Goal: Find specific page/section: Find specific page/section

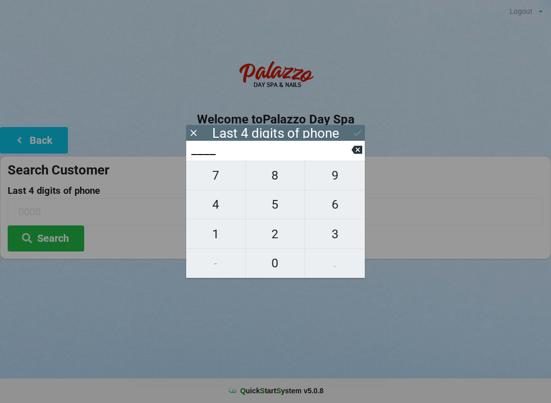
click at [340, 205] on span "6" at bounding box center [335, 204] width 60 height 21
type input "6___"
click at [331, 212] on span "6" at bounding box center [335, 204] width 60 height 21
type input "66__"
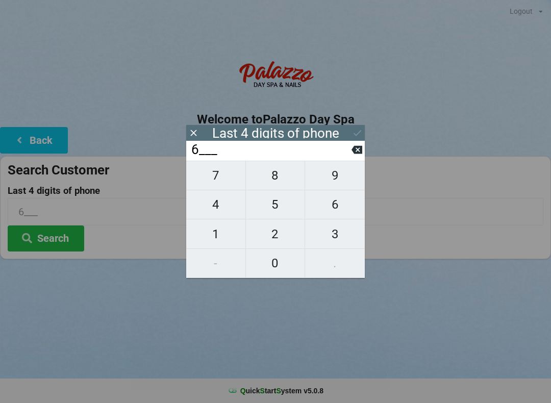
type input "66__"
click at [273, 211] on span "5" at bounding box center [275, 204] width 59 height 21
type input "665_"
click at [270, 180] on span "8" at bounding box center [275, 175] width 59 height 21
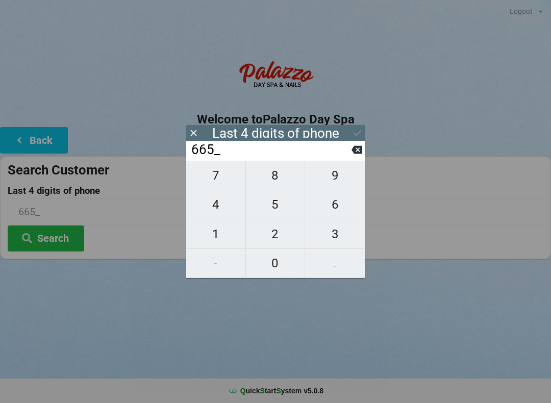
type input "6658"
click at [356, 152] on icon at bounding box center [356, 150] width 11 height 8
type input "665_"
click at [278, 237] on span "2" at bounding box center [275, 233] width 59 height 21
type input "6652"
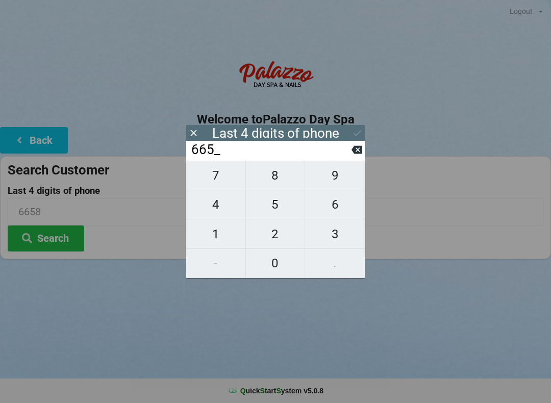
type input "6652"
click at [54, 233] on button "Search" at bounding box center [46, 238] width 77 height 26
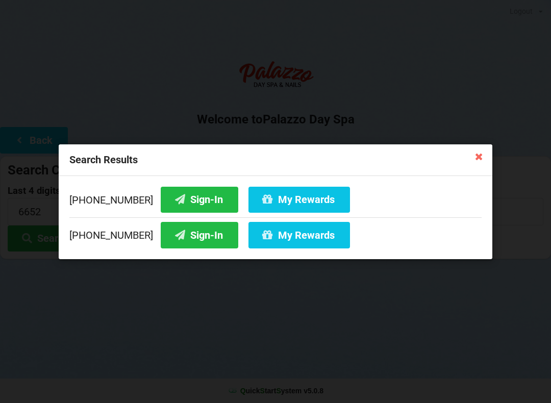
click at [280, 199] on button "My Rewards" at bounding box center [299, 199] width 102 height 26
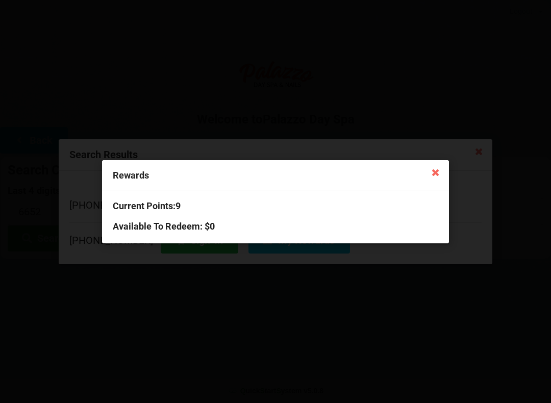
click at [430, 179] on icon at bounding box center [435, 172] width 16 height 16
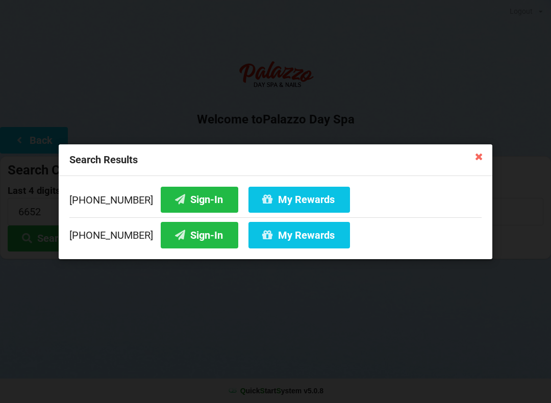
click at [187, 204] on button "Sign-In" at bounding box center [200, 199] width 78 height 26
